Goal: Information Seeking & Learning: Learn about a topic

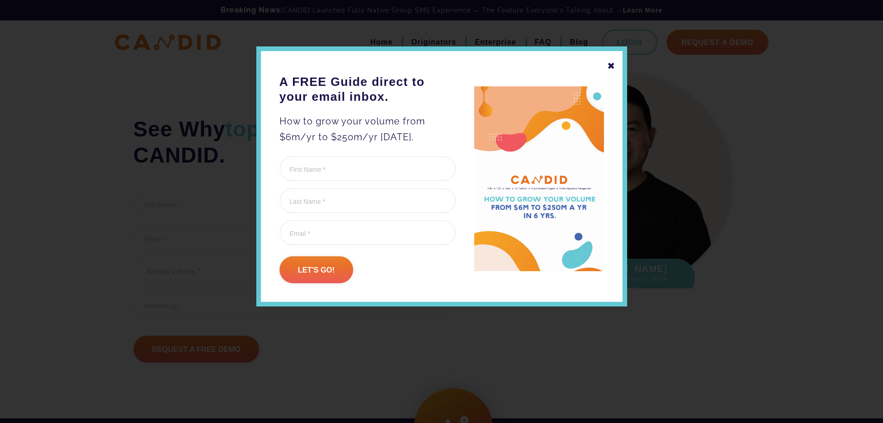
click at [610, 67] on div "✖" at bounding box center [612, 66] width 8 height 16
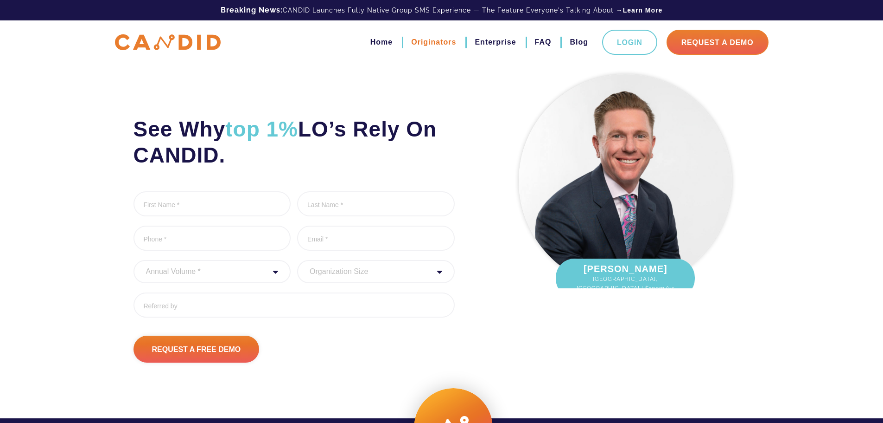
click at [420, 43] on link "Originators" at bounding box center [433, 42] width 45 height 16
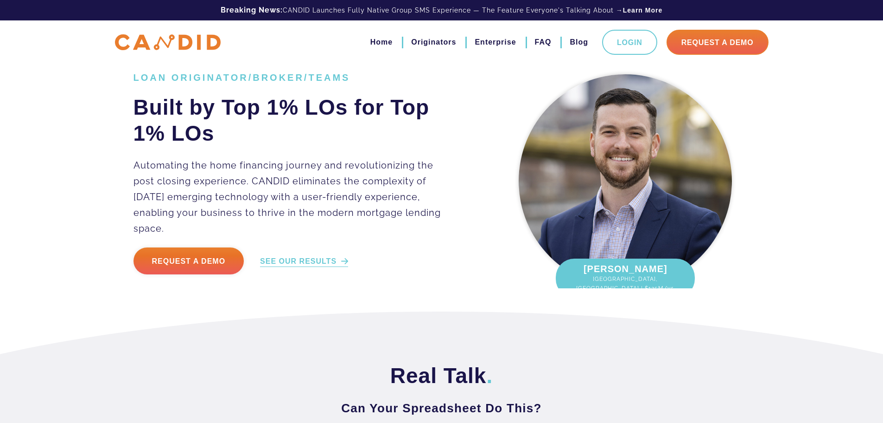
click at [319, 256] on link "SEE OUR RESULTS" at bounding box center [304, 261] width 88 height 11
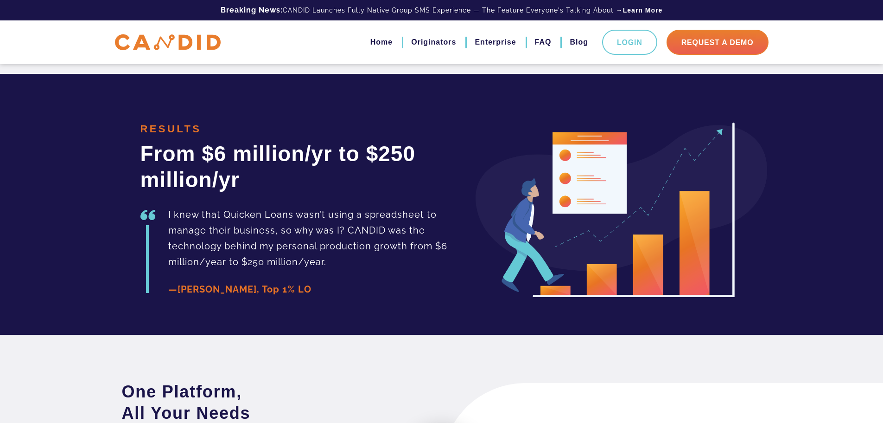
scroll to position [2079, 0]
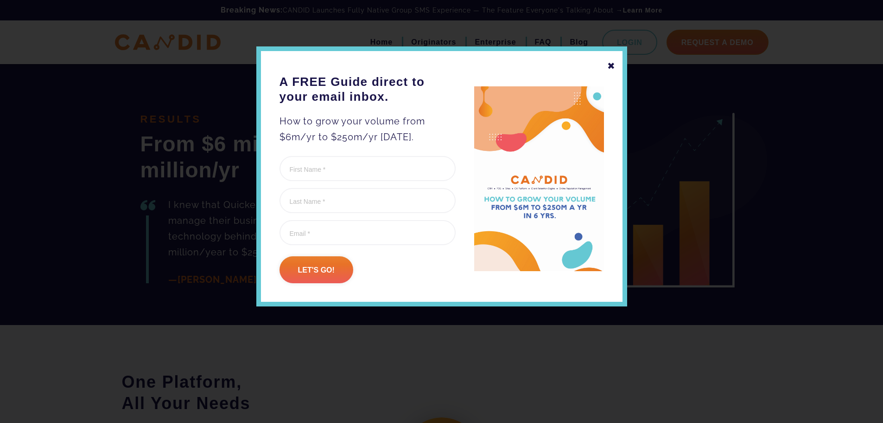
click at [610, 65] on div "✖" at bounding box center [612, 66] width 8 height 16
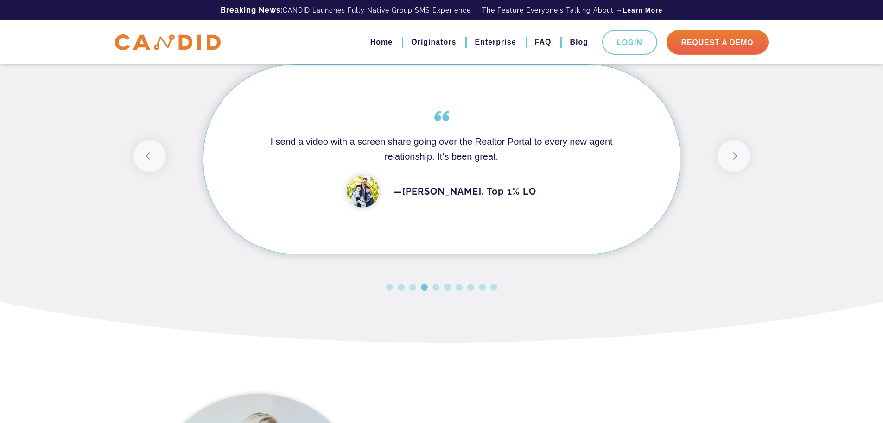
scroll to position [2589, 0]
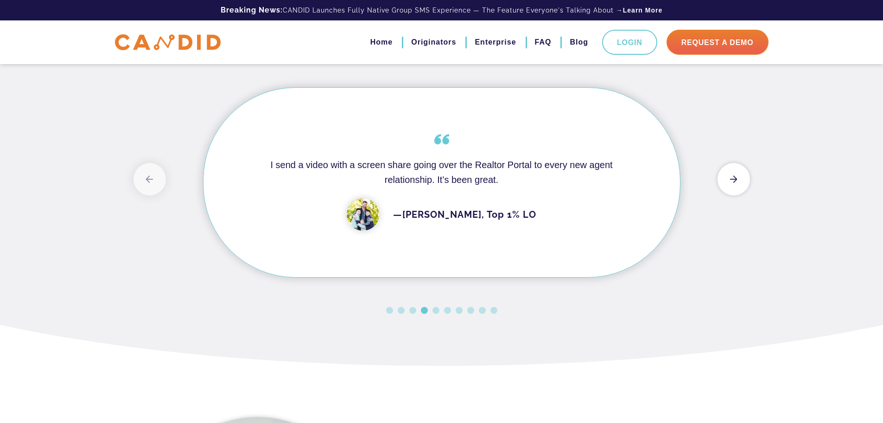
click at [734, 195] on button "Next" at bounding box center [734, 179] width 32 height 32
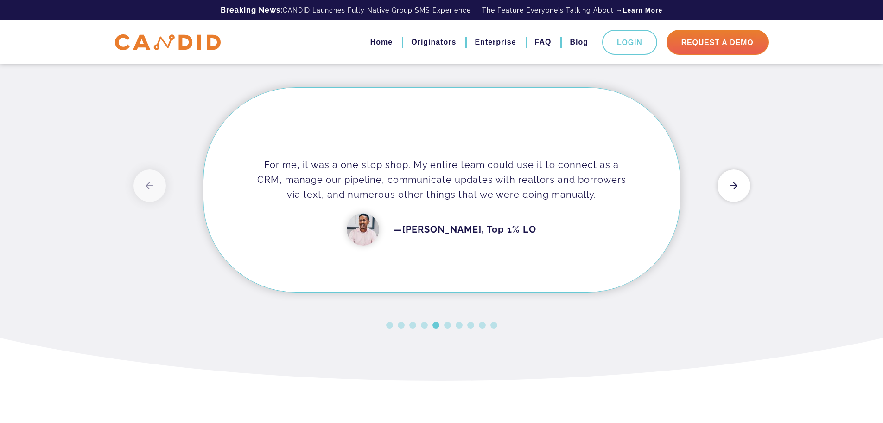
click at [734, 202] on button "Next" at bounding box center [734, 185] width 32 height 32
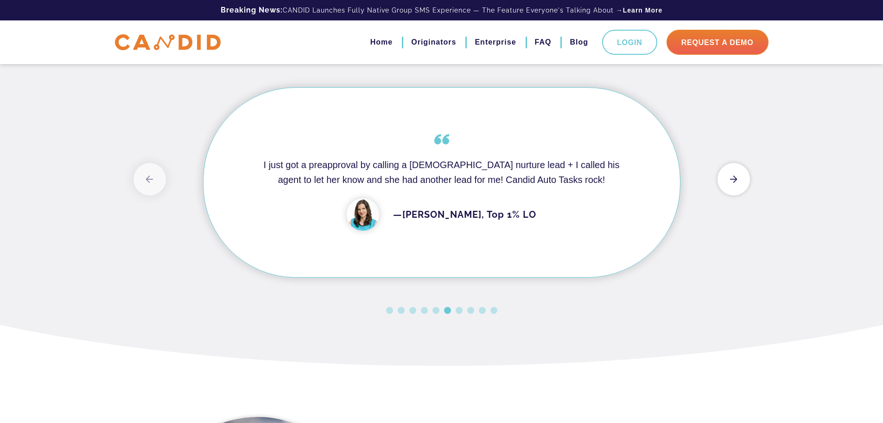
click at [734, 195] on button "Next" at bounding box center [734, 179] width 32 height 32
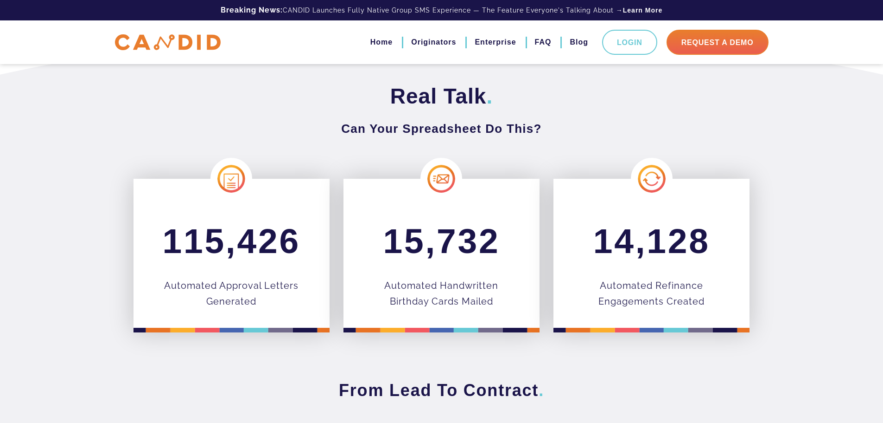
scroll to position [278, 0]
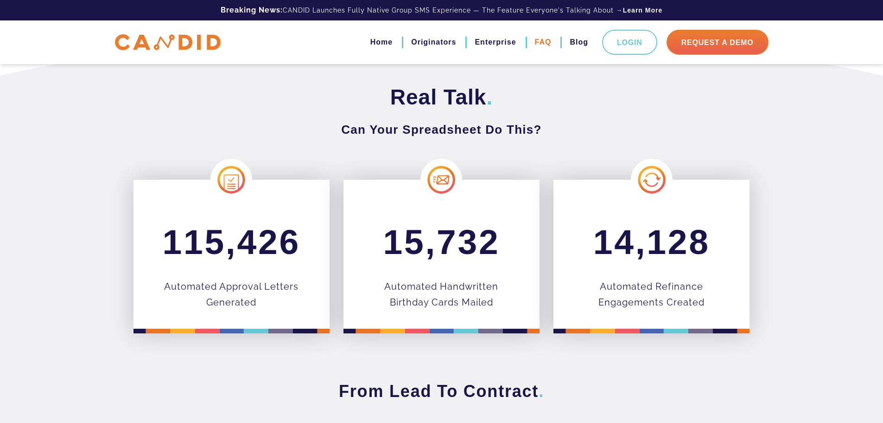
click at [544, 40] on link "FAQ" at bounding box center [543, 42] width 17 height 16
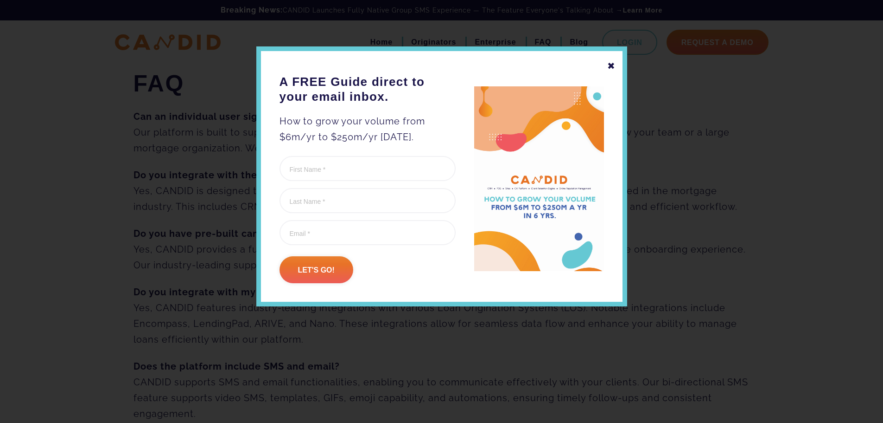
click at [610, 64] on div "✖" at bounding box center [612, 66] width 8 height 16
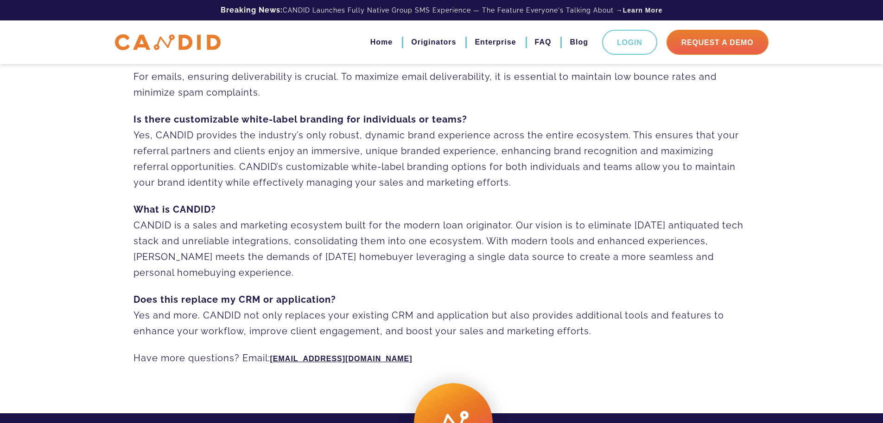
scroll to position [603, 0]
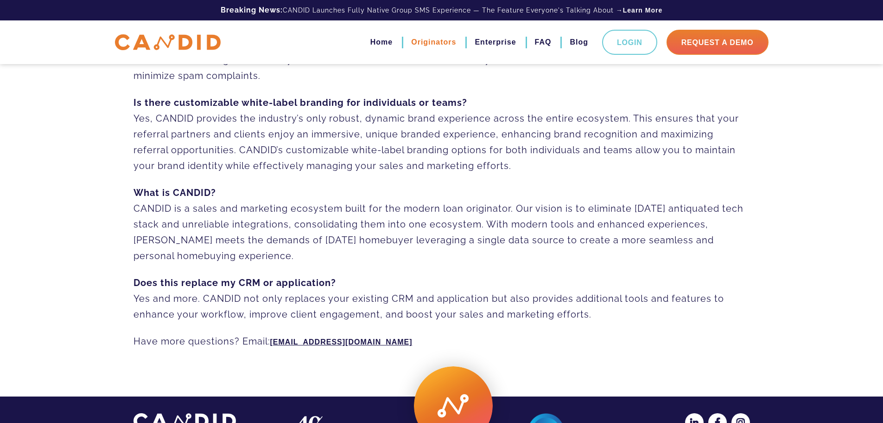
click at [441, 41] on link "Originators" at bounding box center [433, 42] width 45 height 16
